Goal: Navigation & Orientation: Find specific page/section

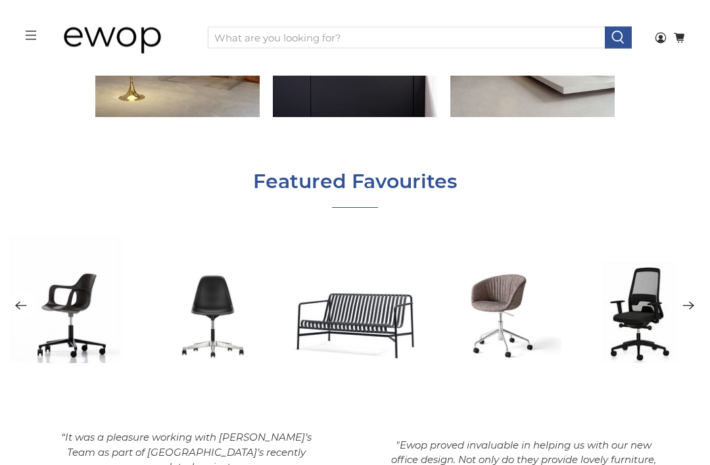
scroll to position [1413, 0]
click at [694, 310] on icon "Next" at bounding box center [688, 305] width 12 height 16
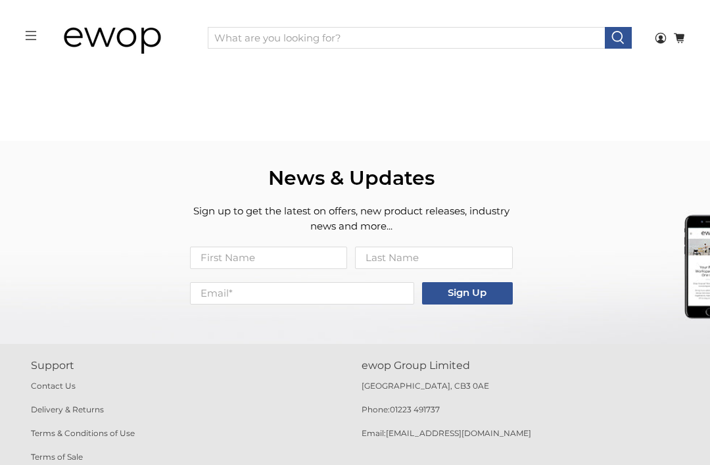
scroll to position [2107, 0]
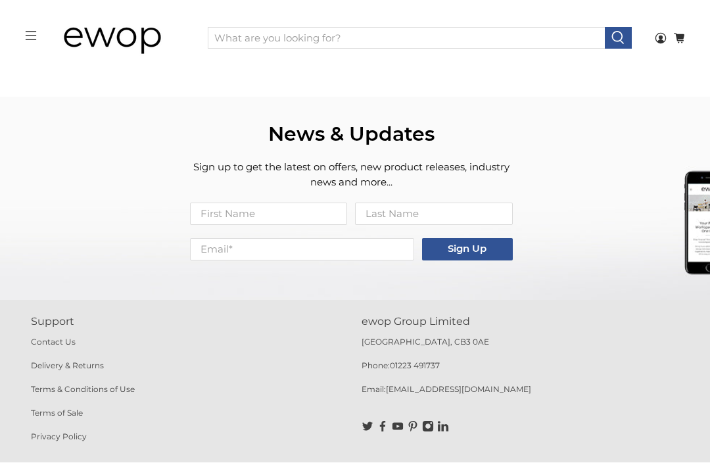
click at [53, 337] on link "Contact Us" at bounding box center [53, 342] width 45 height 10
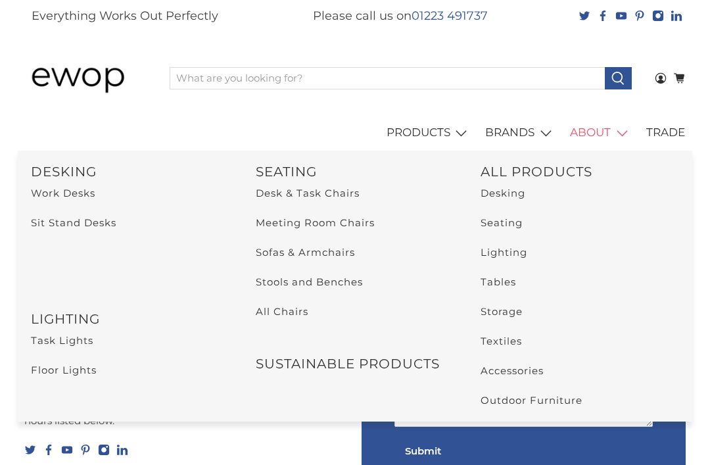
click at [264, 191] on link "Desk & Task Chairs" at bounding box center [308, 193] width 104 height 12
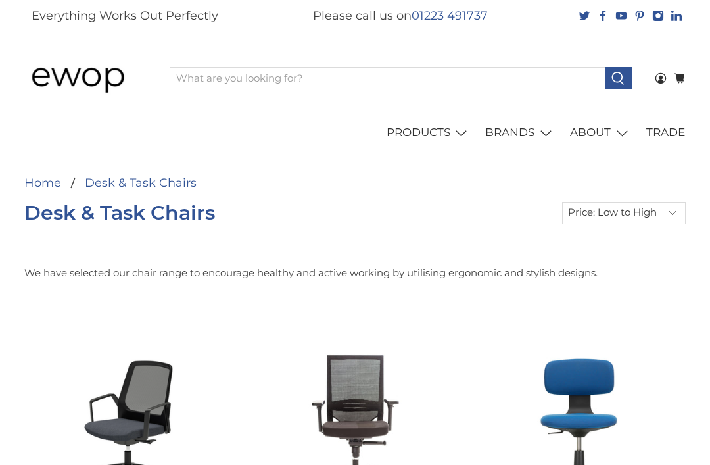
select select "price-ascending"
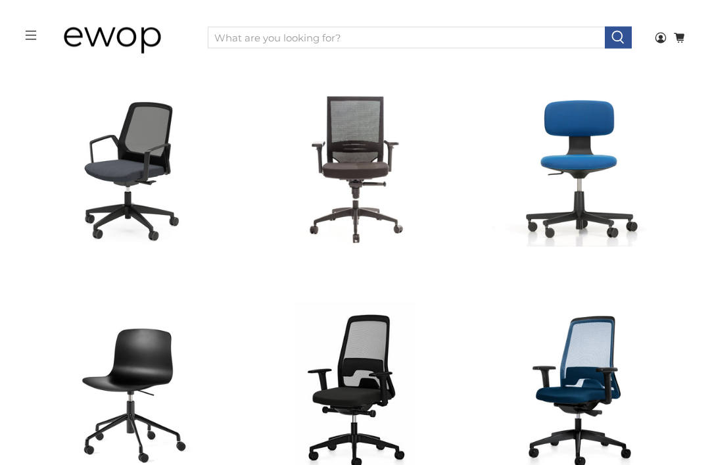
scroll to position [216, 0]
click at [384, 195] on span "Quick View" at bounding box center [355, 199] width 79 height 22
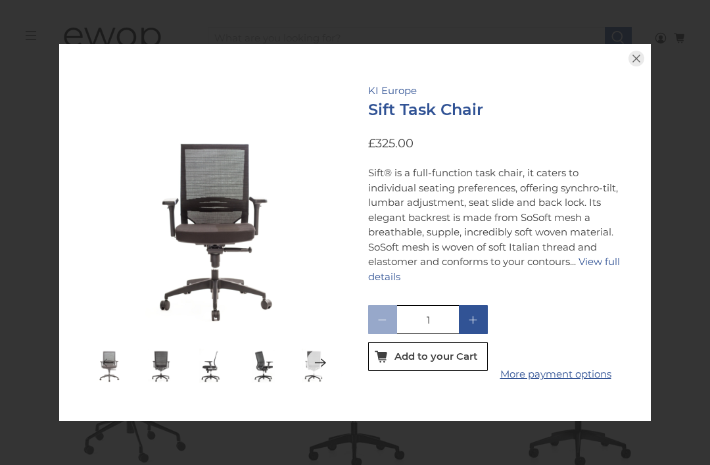
click at [647, 73] on button "button" at bounding box center [636, 58] width 29 height 29
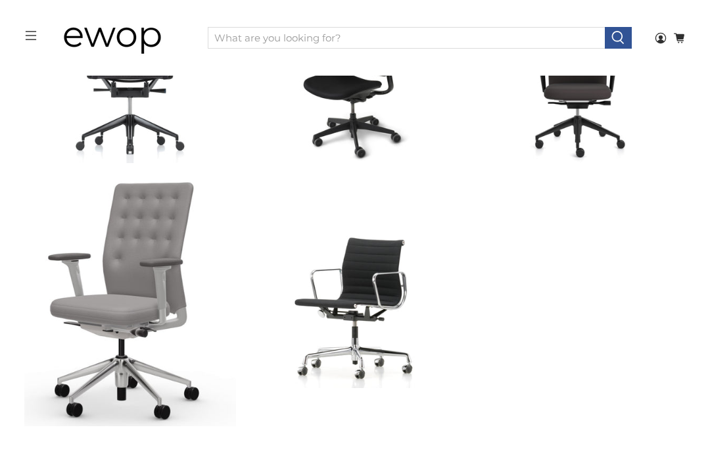
scroll to position [2369, 0]
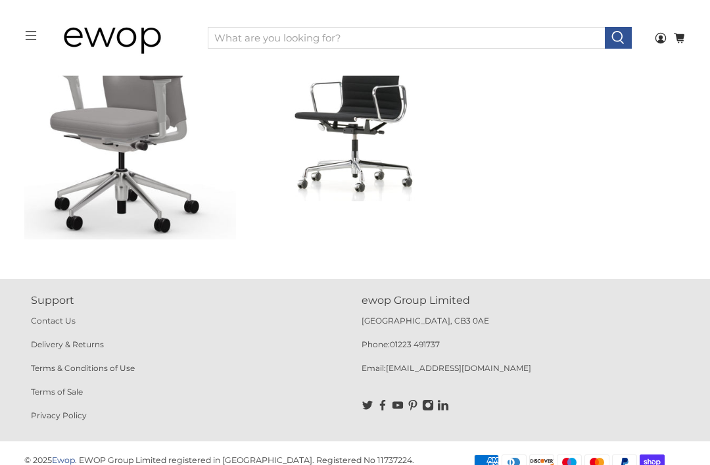
click at [56, 299] on p "Support" at bounding box center [190, 301] width 318 height 16
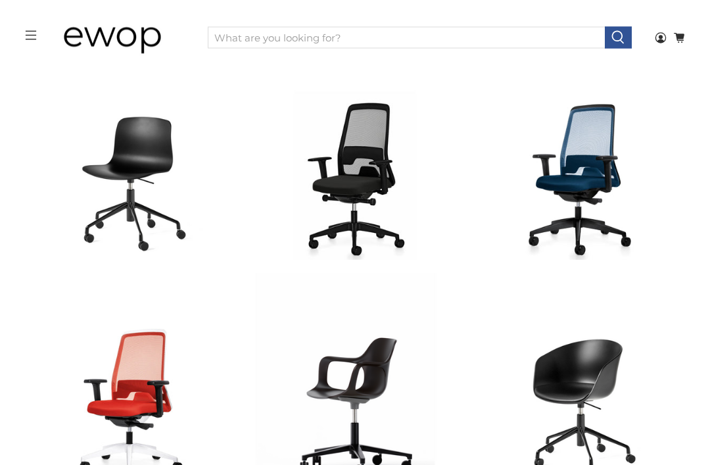
scroll to position [363, 0]
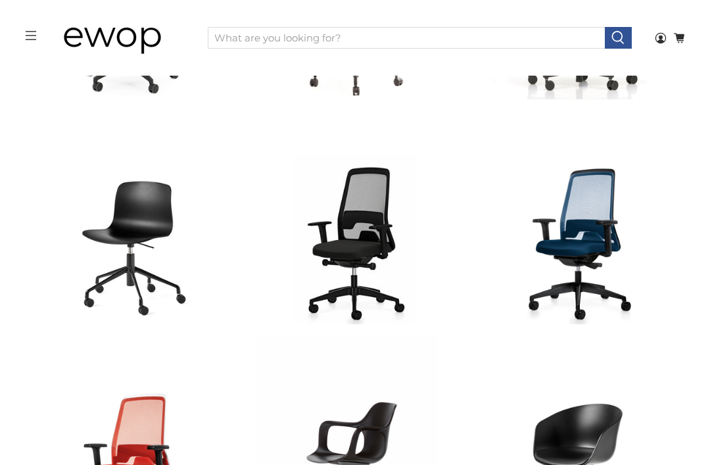
click at [33, 38] on icon "menu" at bounding box center [31, 36] width 12 height 12
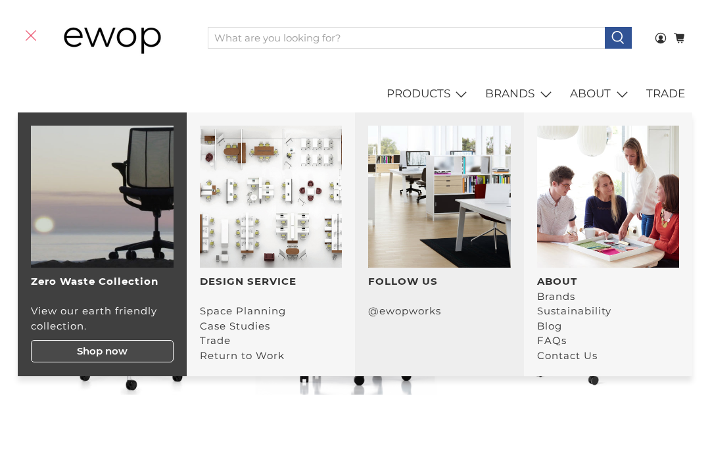
scroll to position [565, 0]
click at [479, 235] on img "main navigation" at bounding box center [439, 197] width 143 height 143
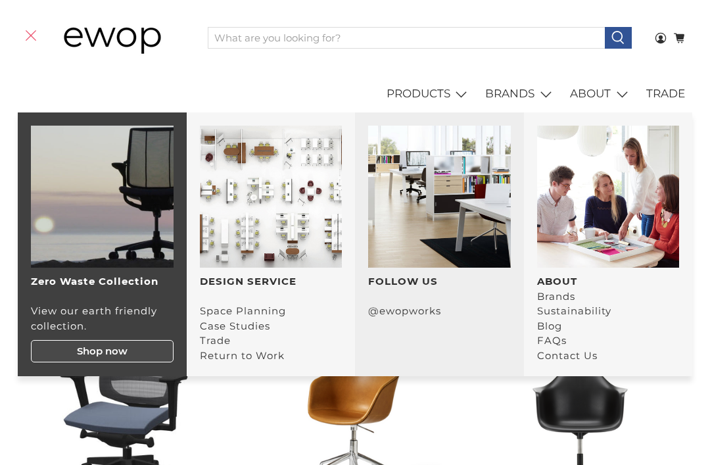
scroll to position [930, 0]
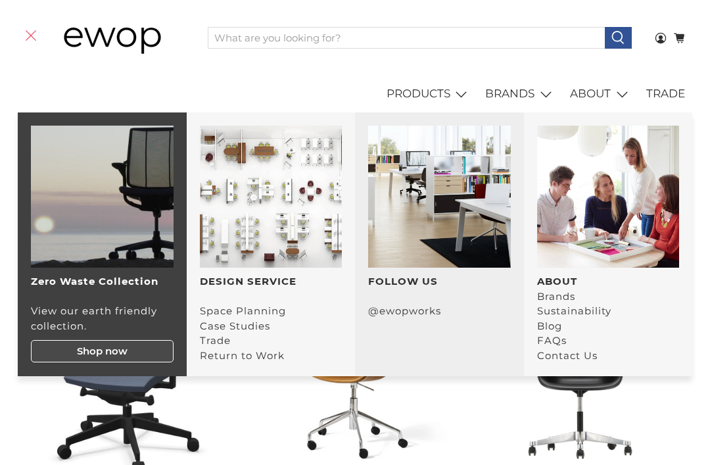
click at [595, 359] on link "Contact Us" at bounding box center [567, 355] width 60 height 12
